Goal: Information Seeking & Learning: Learn about a topic

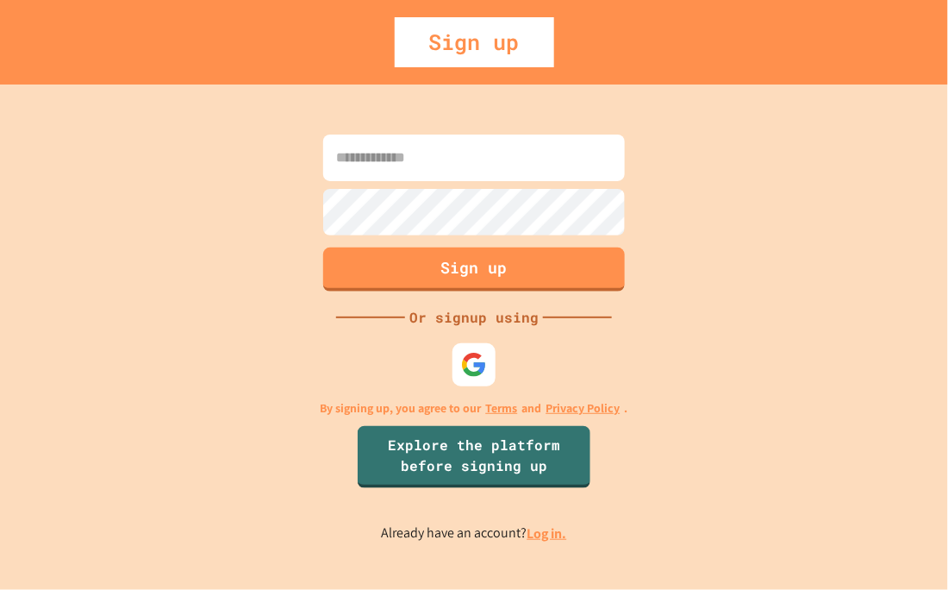
click at [431, 335] on div "Sign up Or signup using By signing up, you agree to our Terms and Privacy Polic…" at bounding box center [474, 336] width 948 height 505
click at [550, 539] on link "Log in." at bounding box center [548, 533] width 40 height 18
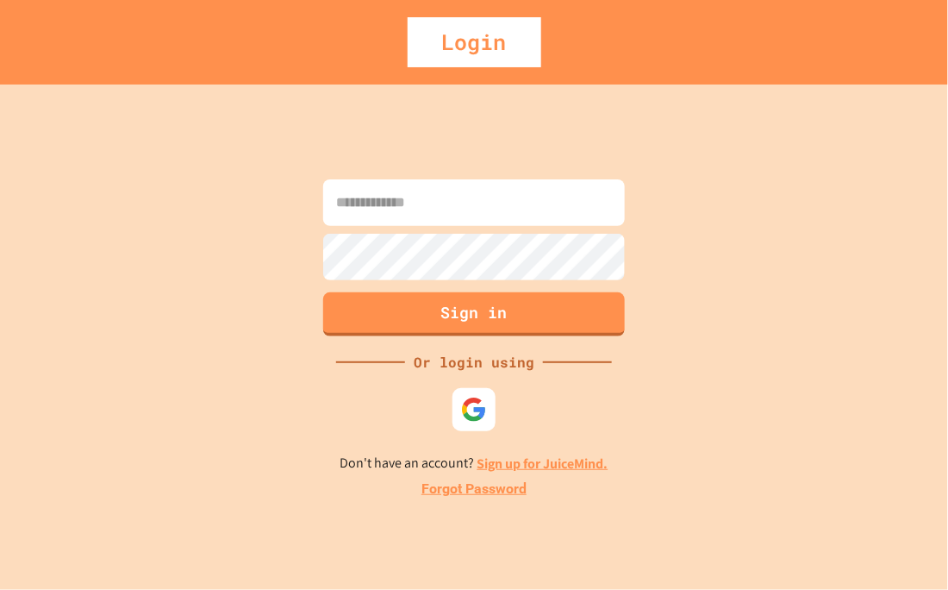
type input "**********"
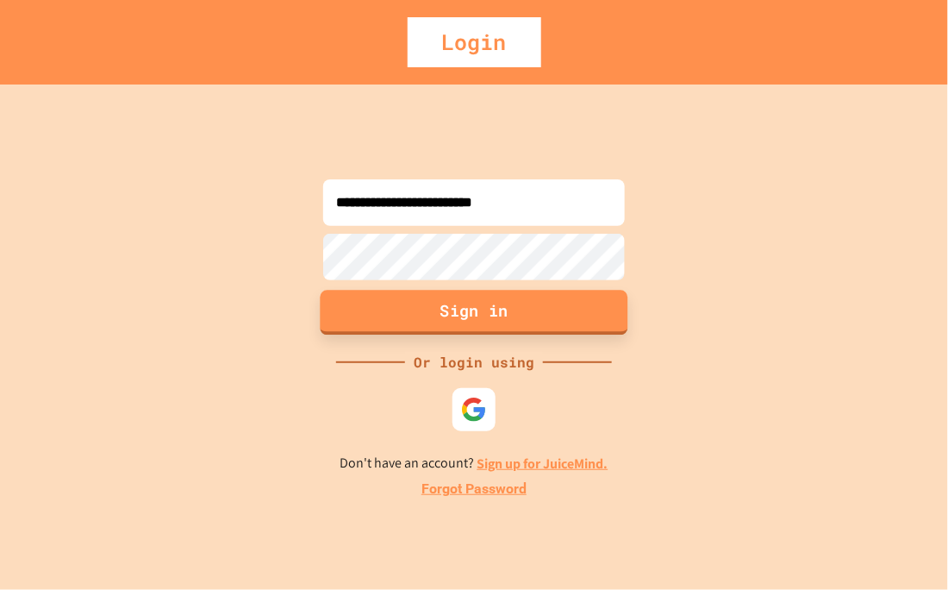
click at [460, 310] on button "Sign in" at bounding box center [475, 312] width 308 height 45
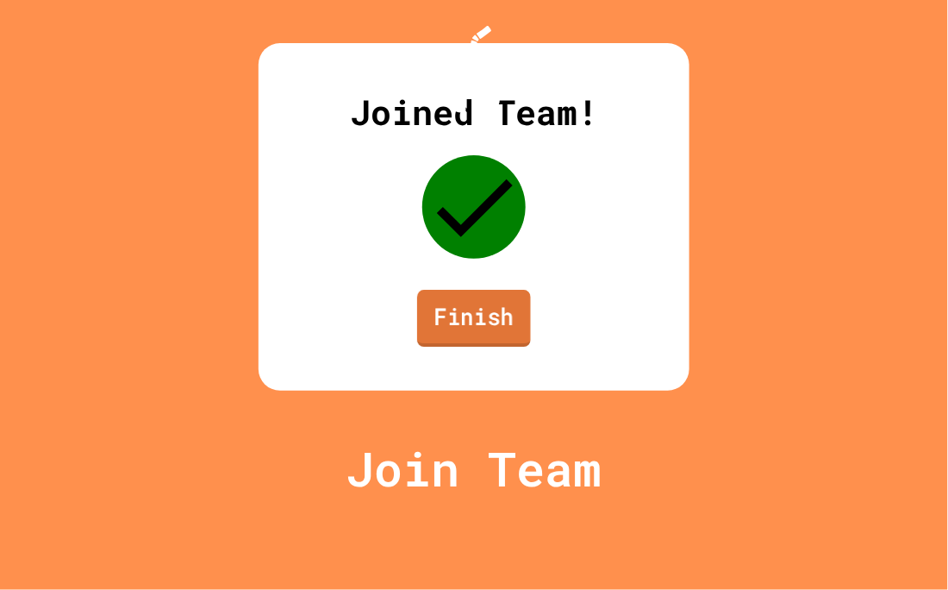
click at [501, 347] on link "Finish" at bounding box center [474, 318] width 114 height 57
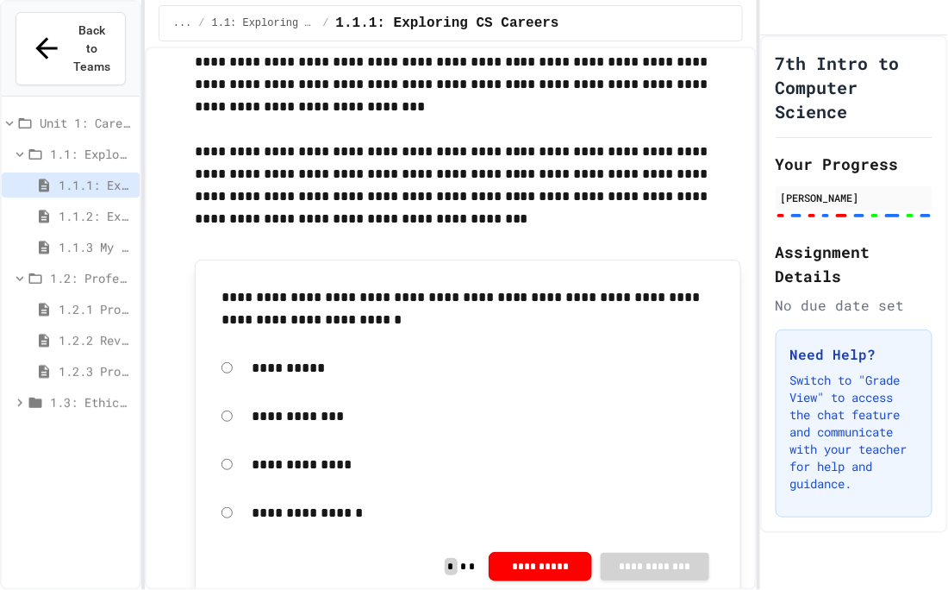
scroll to position [157, 0]
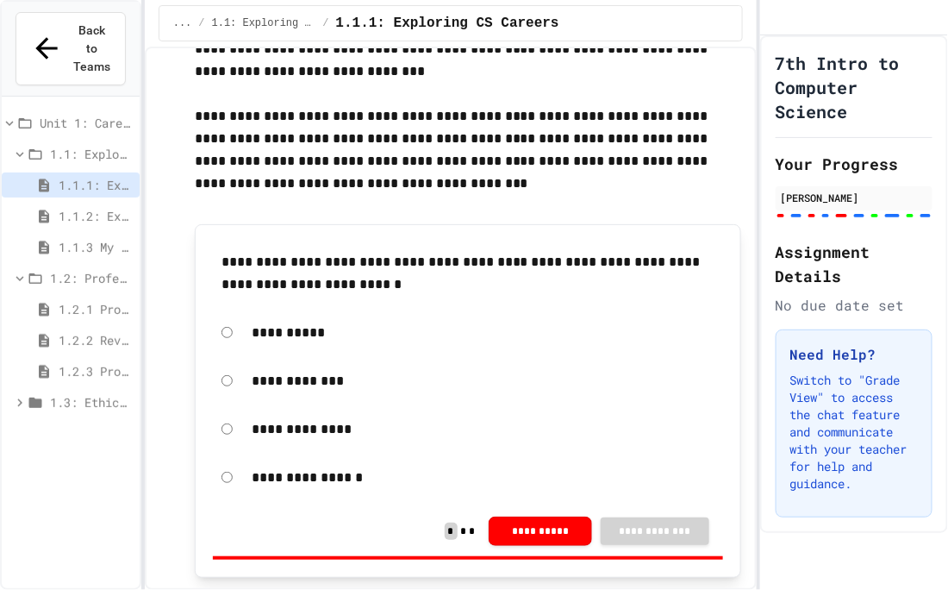
click at [52, 390] on div "1.3: Ethics in Computing" at bounding box center [71, 402] width 138 height 25
click at [53, 269] on span "1.2: Professional Communication" at bounding box center [91, 278] width 83 height 18
click at [53, 266] on div "1.2: Professional Communication" at bounding box center [71, 278] width 138 height 25
click at [49, 303] on icon at bounding box center [44, 309] width 10 height 13
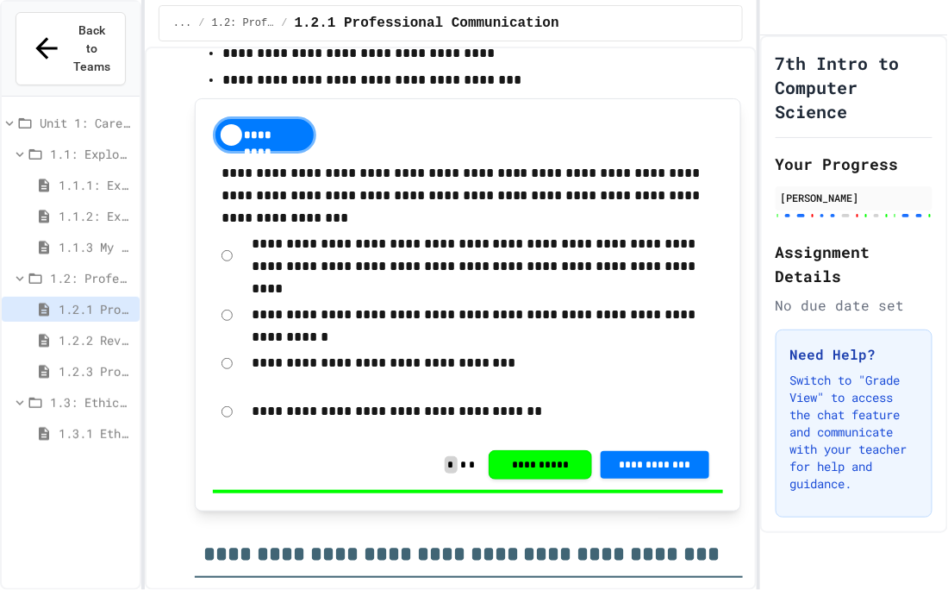
scroll to position [7533, 0]
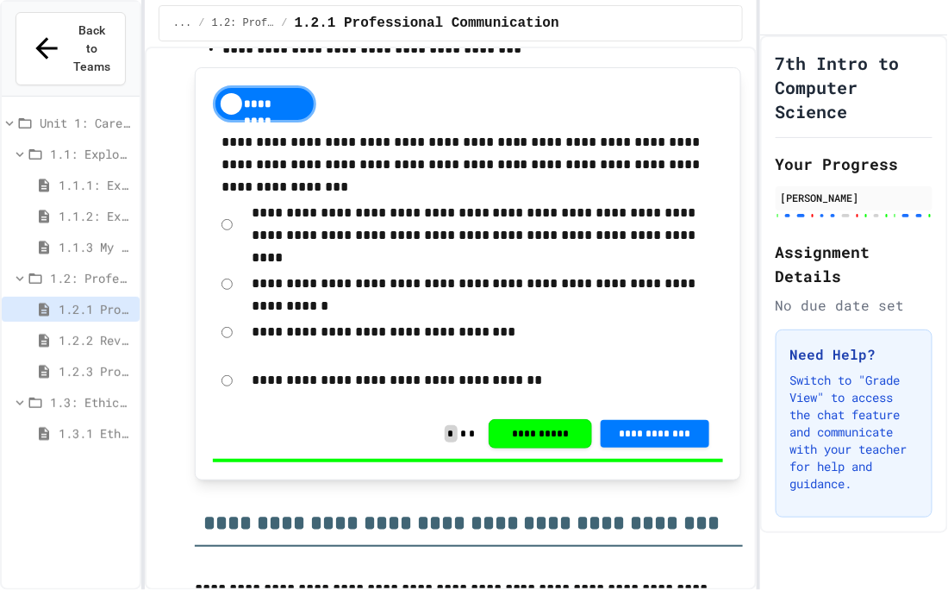
click at [69, 393] on span "1.3: Ethics in Computing" at bounding box center [91, 402] width 83 height 18
click at [66, 424] on span "1.3.1 Ethics in Computer Science" at bounding box center [96, 433] width 74 height 18
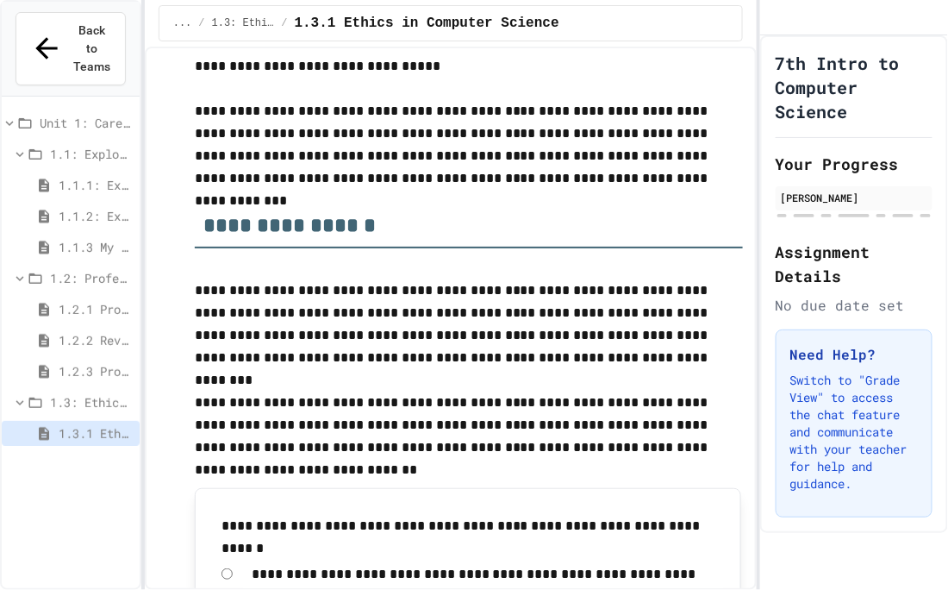
scroll to position [198, 0]
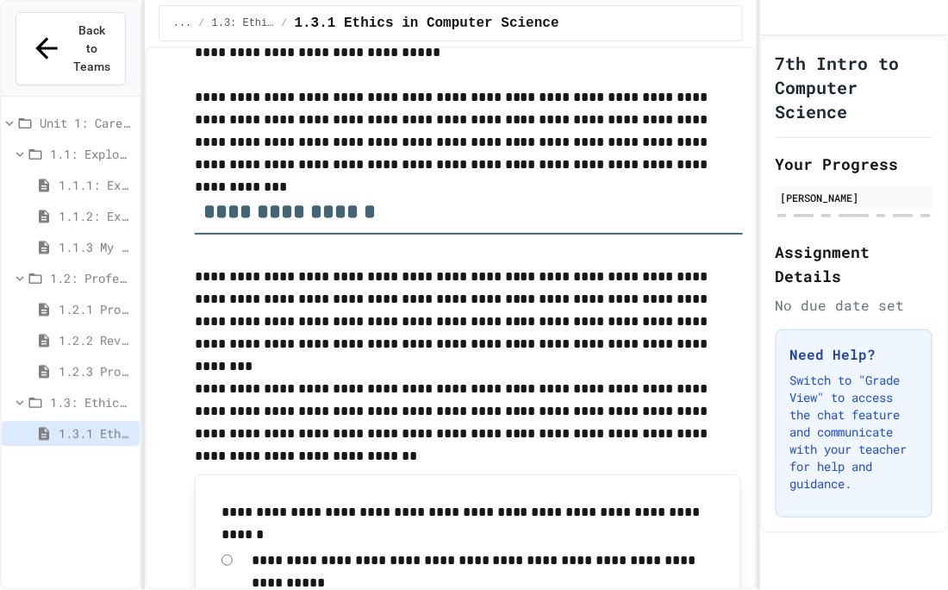
click at [42, 273] on icon at bounding box center [35, 278] width 13 height 10
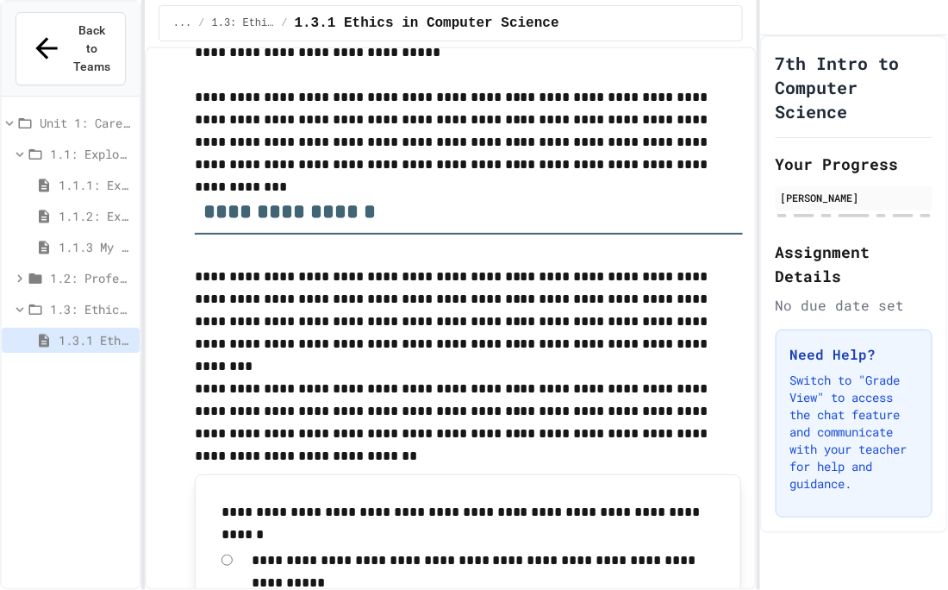
click at [28, 147] on icon at bounding box center [36, 155] width 16 height 16
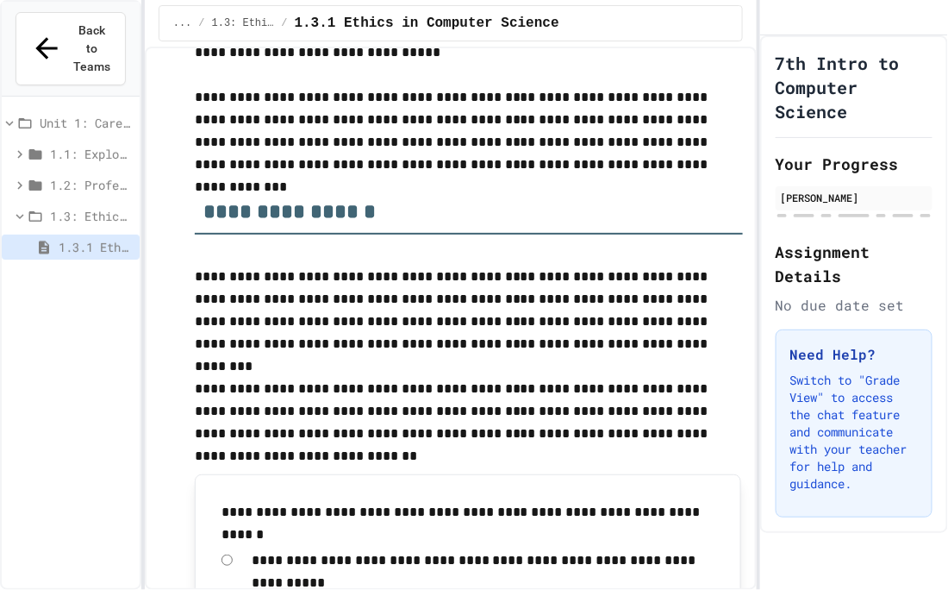
click at [30, 118] on icon at bounding box center [25, 123] width 13 height 10
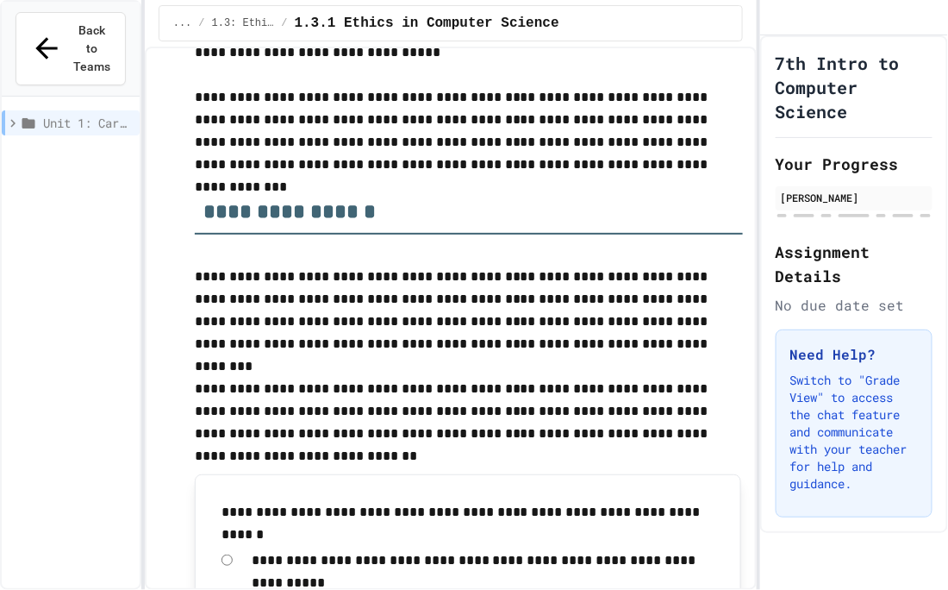
click at [30, 118] on icon at bounding box center [28, 123] width 13 height 10
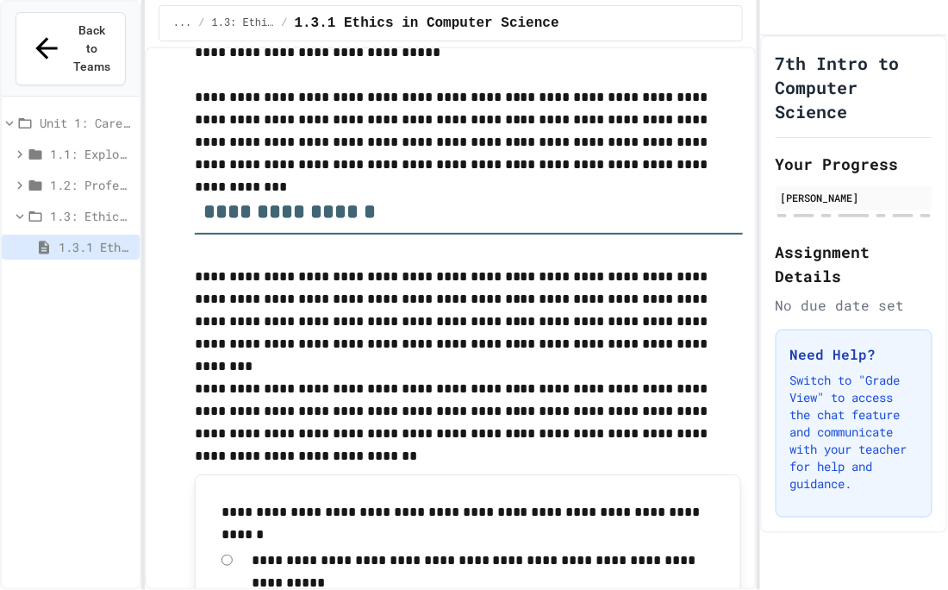
click at [30, 209] on icon at bounding box center [36, 217] width 16 height 16
click at [31, 209] on icon at bounding box center [39, 217] width 16 height 16
click at [31, 209] on icon at bounding box center [36, 217] width 16 height 16
click at [31, 177] on div "1.2: Professional Communication" at bounding box center [71, 184] width 138 height 25
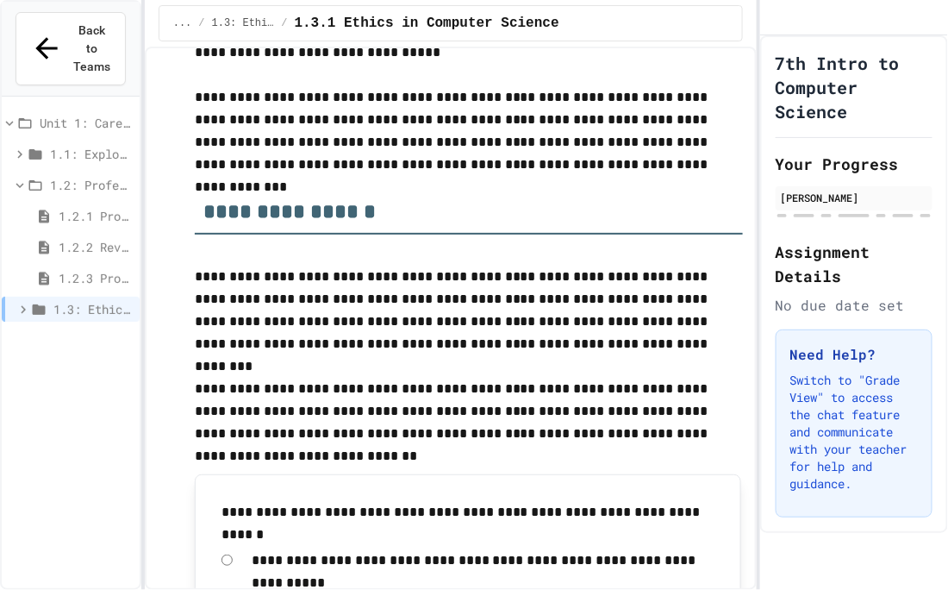
click at [30, 178] on icon at bounding box center [36, 186] width 16 height 16
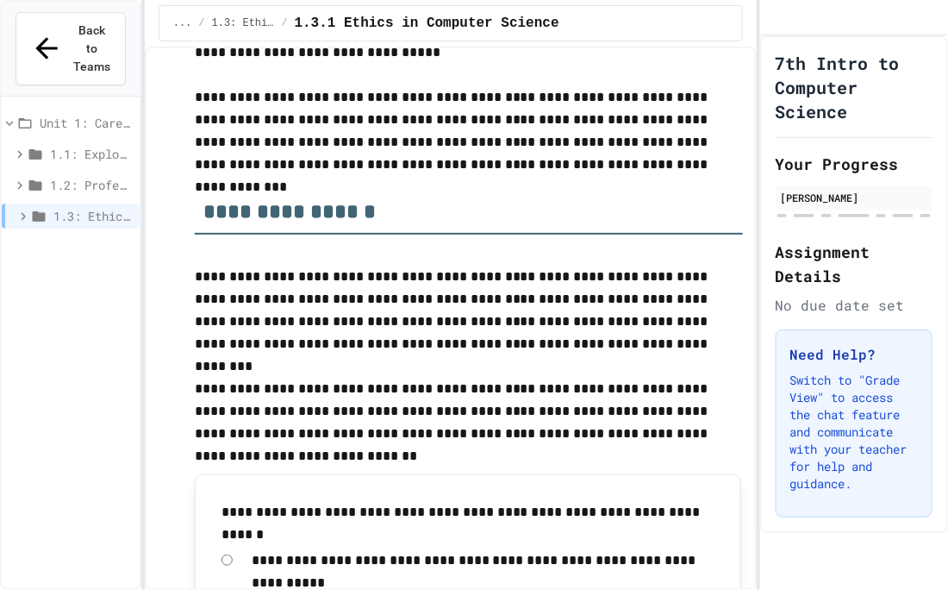
click at [34, 149] on icon at bounding box center [35, 154] width 13 height 10
click at [39, 110] on div "Unit 1: Careers & Professionalism" at bounding box center [71, 122] width 138 height 25
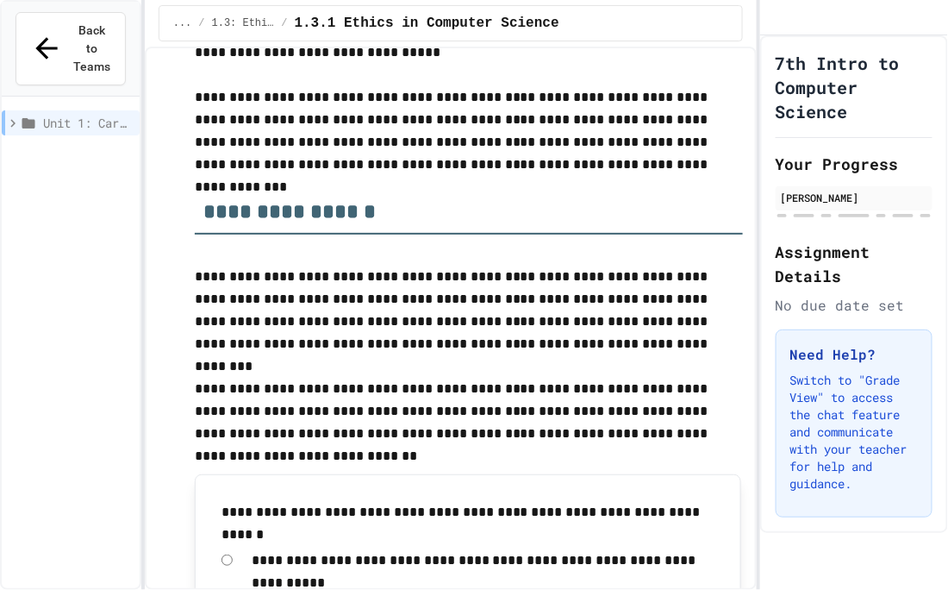
click at [36, 116] on icon at bounding box center [29, 124] width 16 height 16
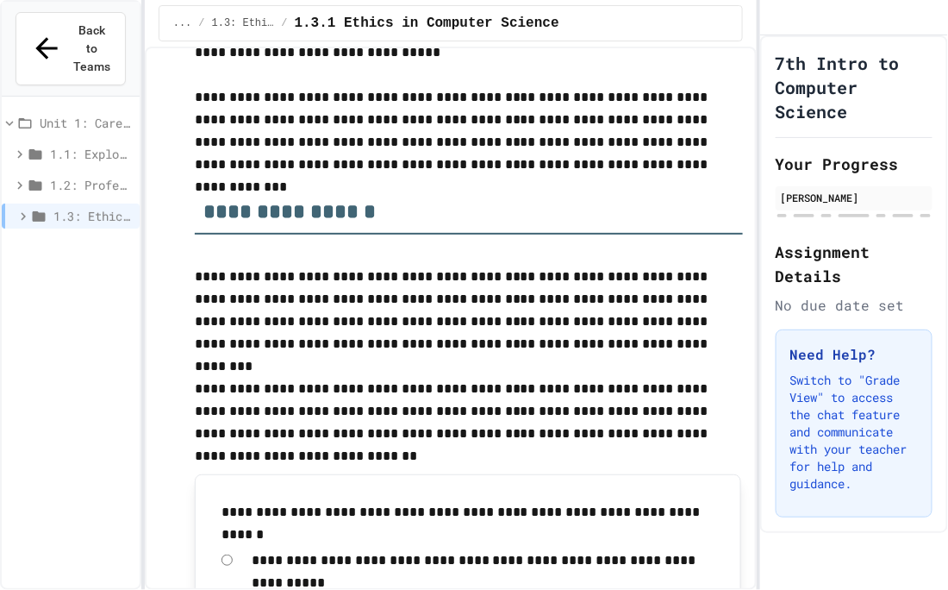
click at [27, 209] on icon at bounding box center [24, 217] width 16 height 16
click at [27, 235] on div "1.3.1 Ethics in Computer Science" at bounding box center [71, 247] width 138 height 25
click at [72, 238] on span "1.3.1 Ethics in Computer Science" at bounding box center [96, 247] width 74 height 18
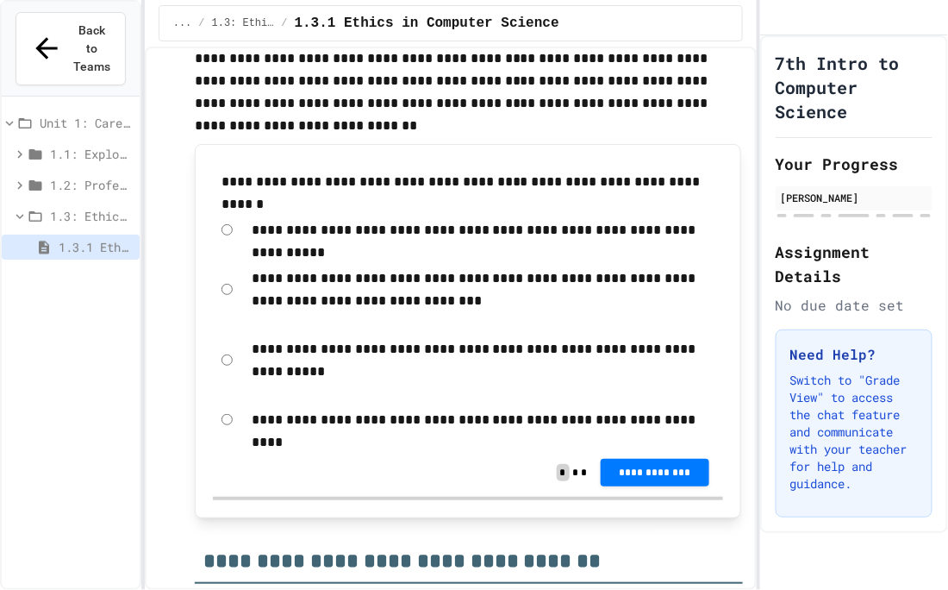
scroll to position [527, 0]
